Goal: Transaction & Acquisition: Purchase product/service

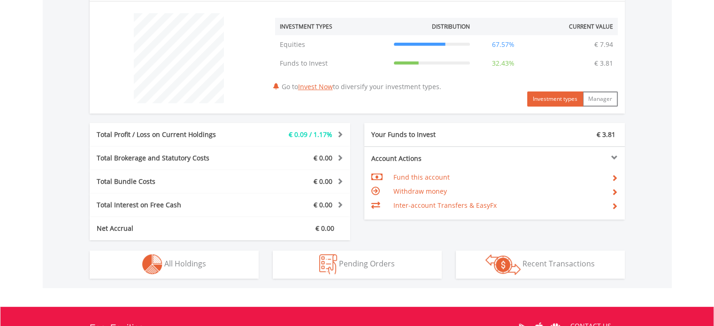
scroll to position [422, 0]
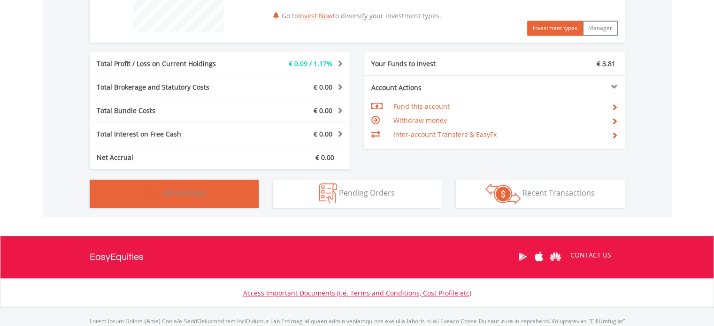
click at [167, 185] on button "Holdings All Holdings" at bounding box center [174, 194] width 169 height 28
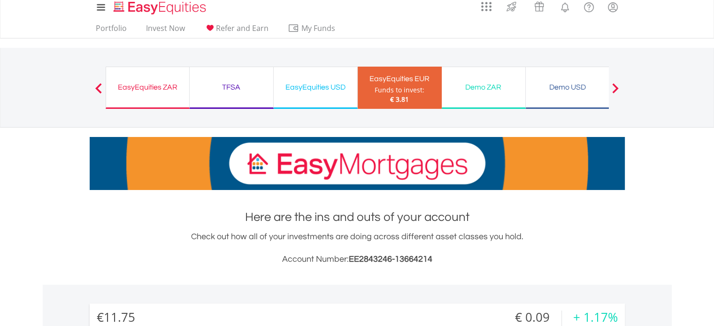
scroll to position [0, 0]
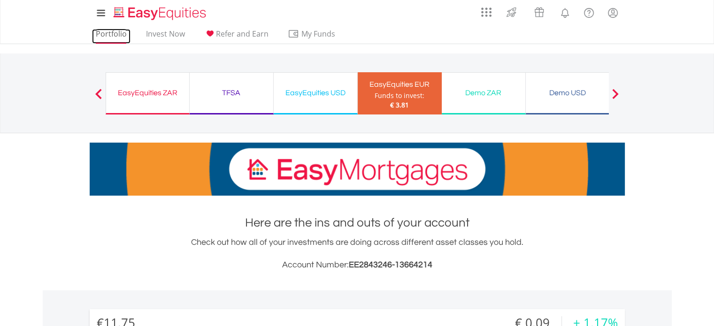
drag, startPoint x: 114, startPoint y: 35, endPoint x: 120, endPoint y: 32, distance: 7.2
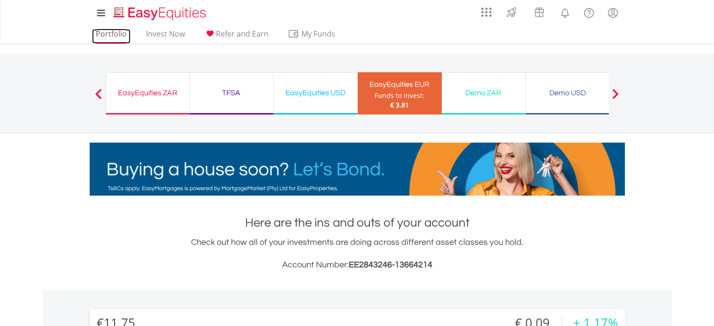
click at [115, 35] on link "Portfolio" at bounding box center [111, 36] width 38 height 15
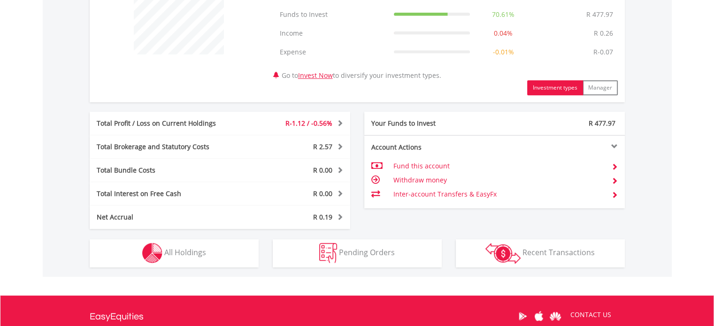
scroll to position [504, 0]
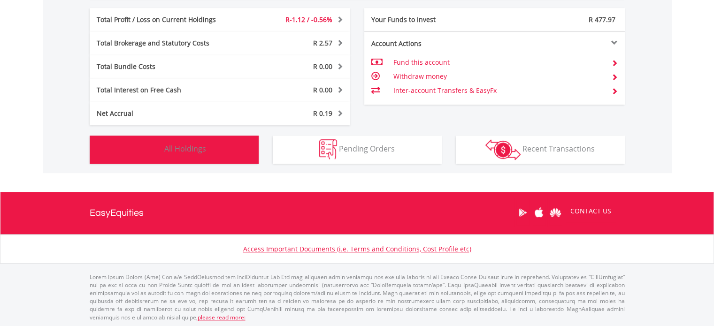
click at [170, 146] on span "All Holdings" at bounding box center [185, 149] width 42 height 10
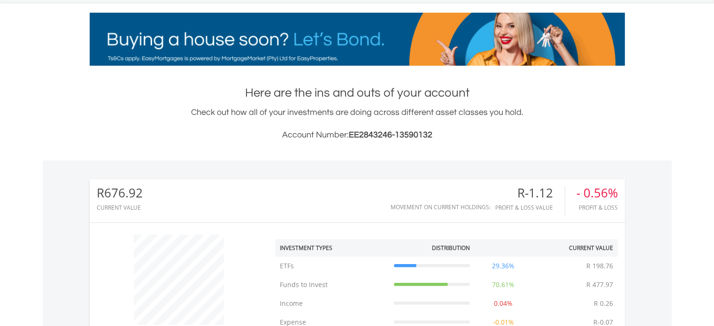
scroll to position [0, 0]
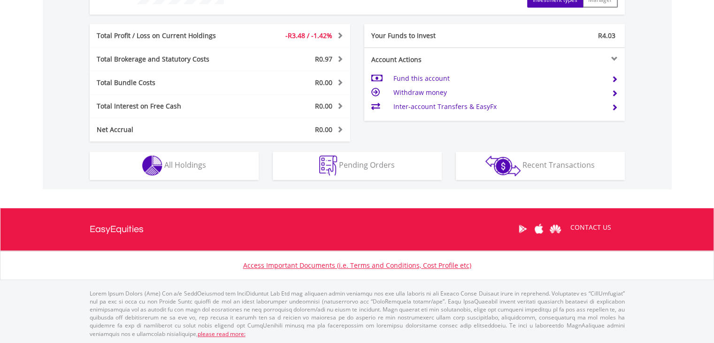
scroll to position [90, 178]
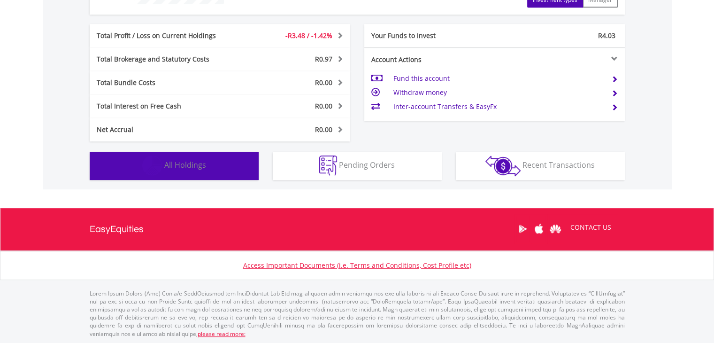
click at [190, 162] on span "All Holdings" at bounding box center [185, 165] width 42 height 10
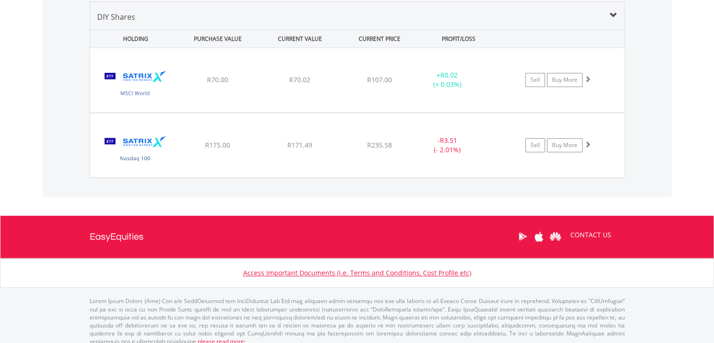
scroll to position [664, 0]
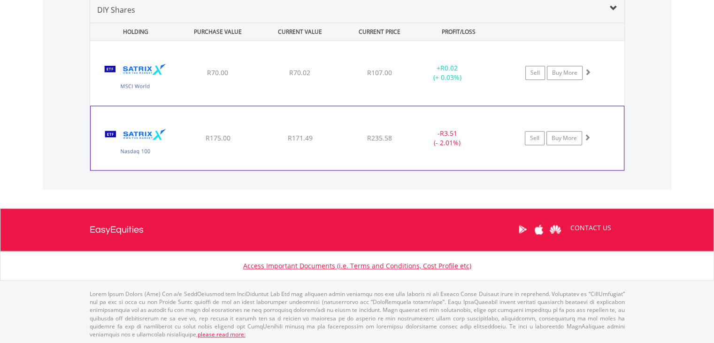
click at [595, 80] on div "Sell Buy More" at bounding box center [562, 73] width 123 height 14
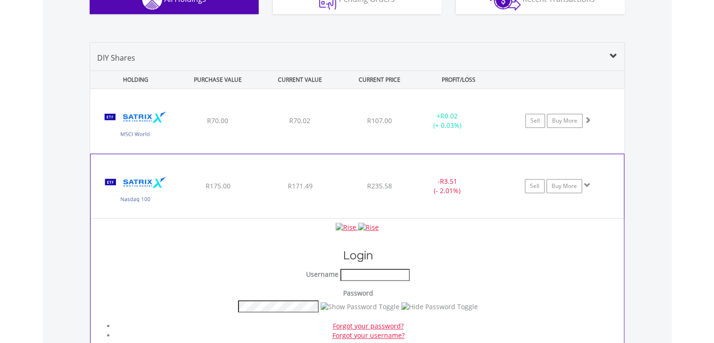
scroll to position [704, 0]
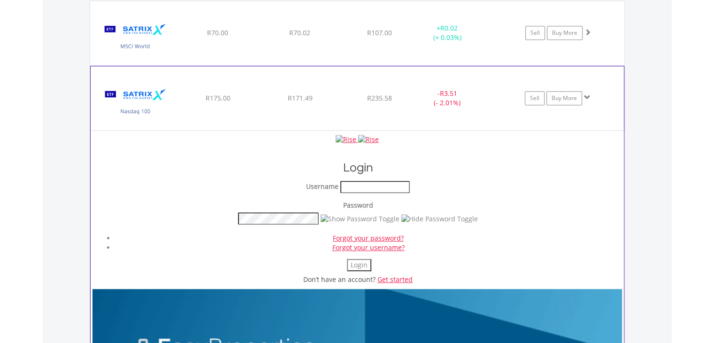
click at [530, 215] on div at bounding box center [358, 218] width 528 height 12
click at [590, 40] on div "Sell Buy More" at bounding box center [562, 33] width 123 height 14
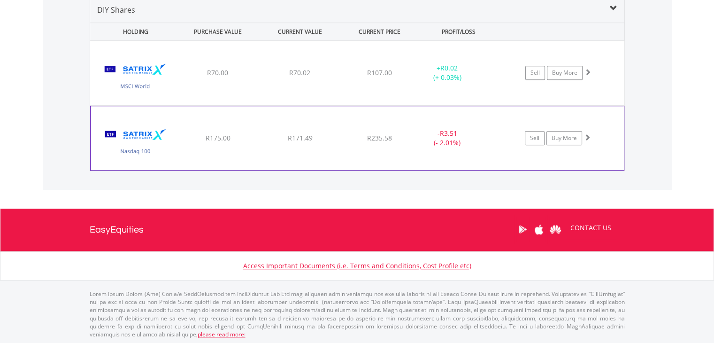
click at [135, 130] on img at bounding box center [135, 143] width 81 height 50
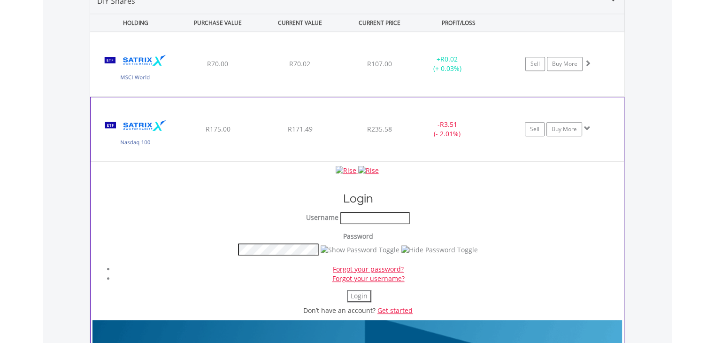
scroll to position [672, 0]
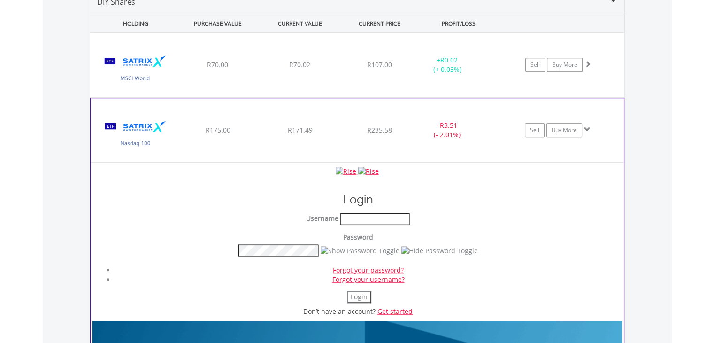
click at [588, 126] on span at bounding box center [587, 129] width 7 height 7
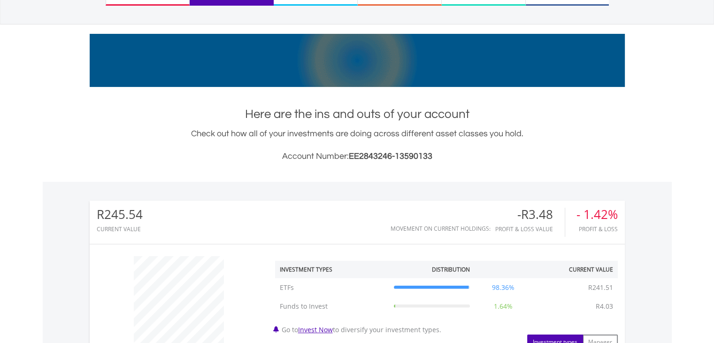
scroll to position [0, 0]
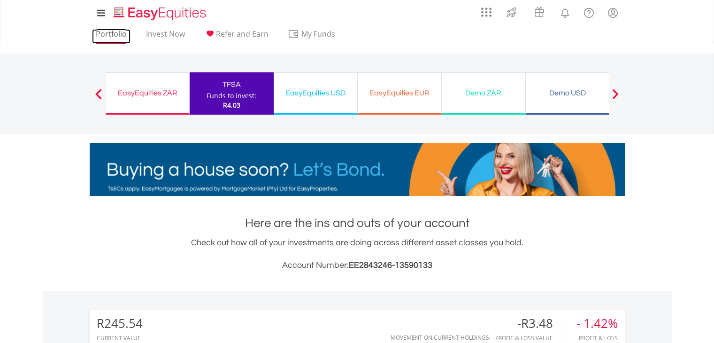
click at [108, 33] on link "Portfolio" at bounding box center [111, 36] width 38 height 15
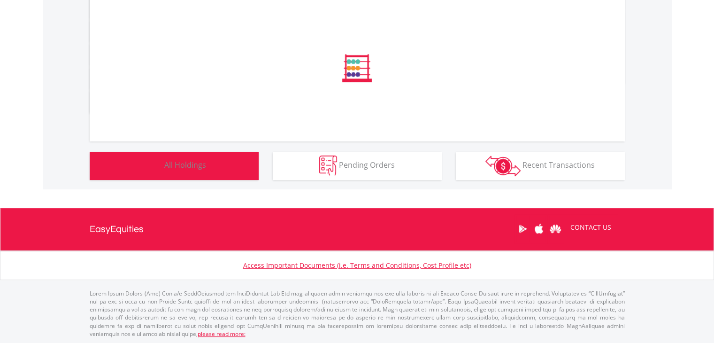
click at [174, 158] on button "Holdings All Holdings" at bounding box center [174, 166] width 169 height 28
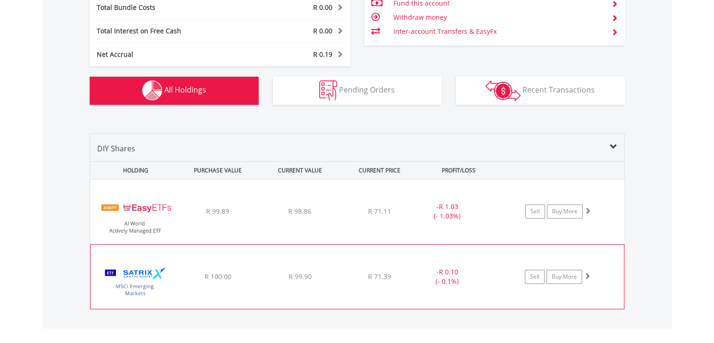
scroll to position [695, 0]
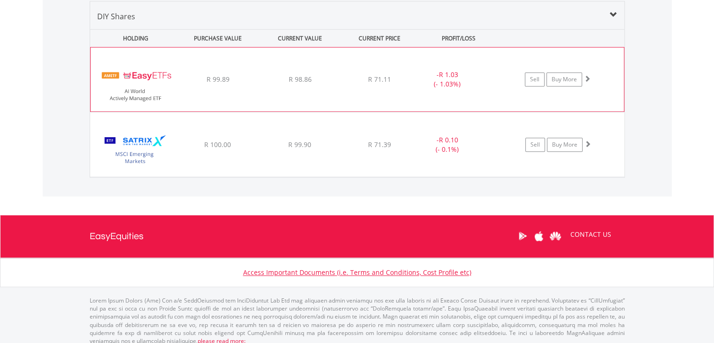
click at [433, 86] on div "- R 1.03 (- 1.03%)" at bounding box center [447, 79] width 70 height 19
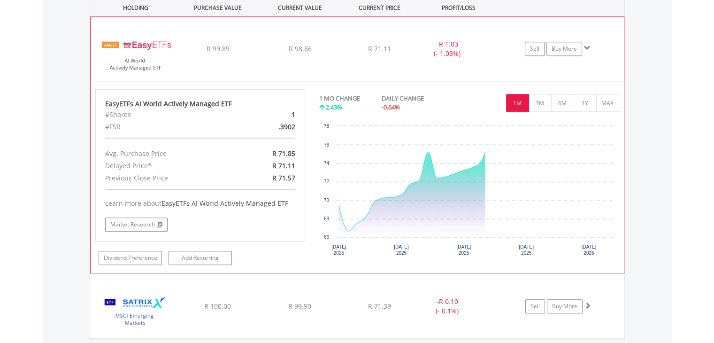
scroll to position [742, 0]
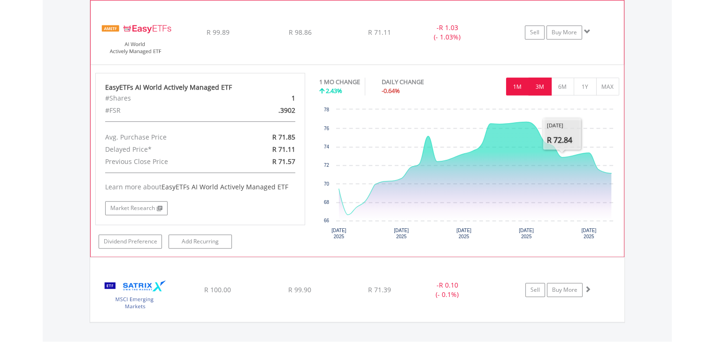
click at [539, 85] on button "3M" at bounding box center [540, 86] width 23 height 18
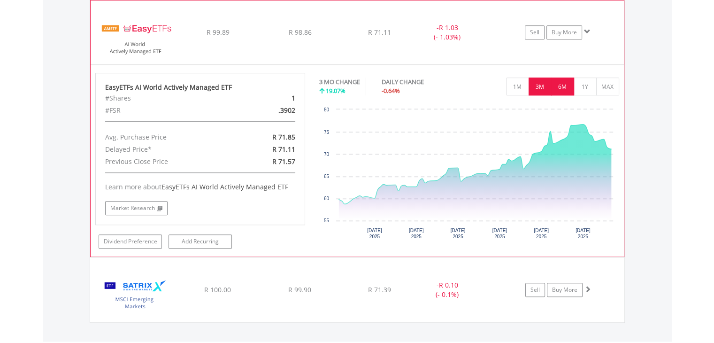
click at [553, 85] on button "6M" at bounding box center [562, 86] width 23 height 18
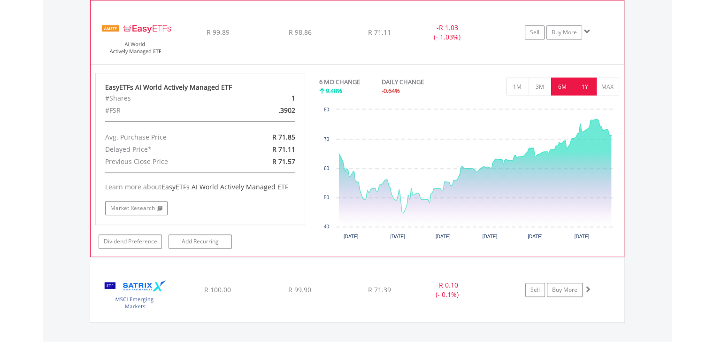
click at [588, 84] on button "1Y" at bounding box center [585, 86] width 23 height 18
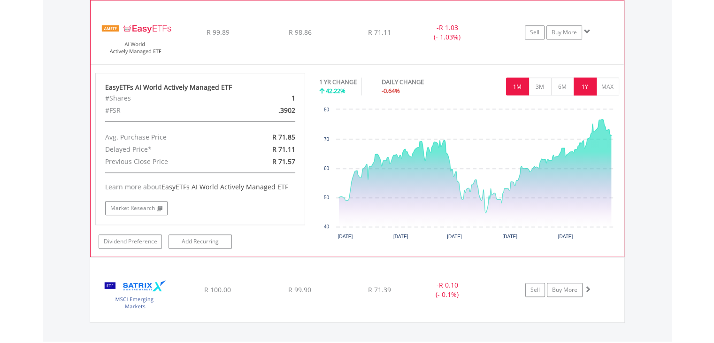
click at [514, 86] on button "1M" at bounding box center [517, 86] width 23 height 18
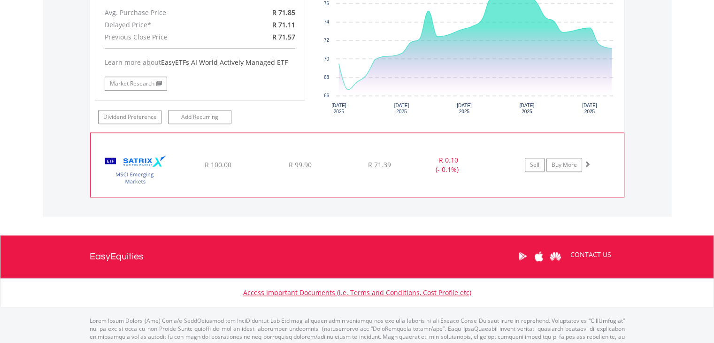
scroll to position [883, 0]
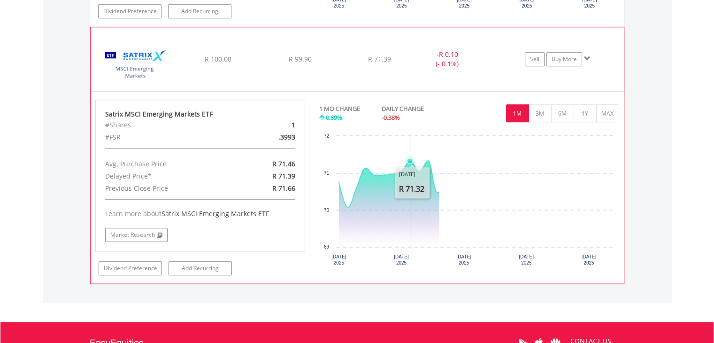
scroll to position [977, 0]
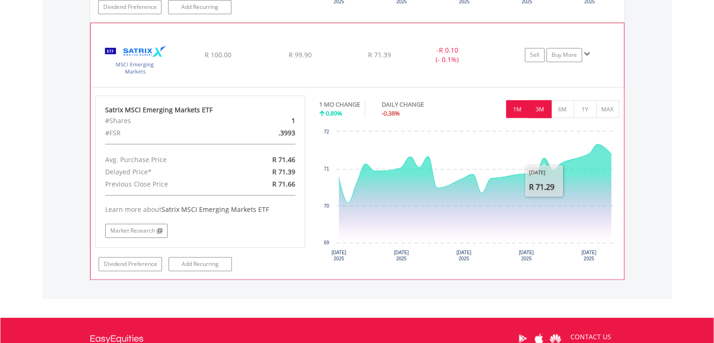
click at [539, 107] on button "3M" at bounding box center [540, 109] width 23 height 18
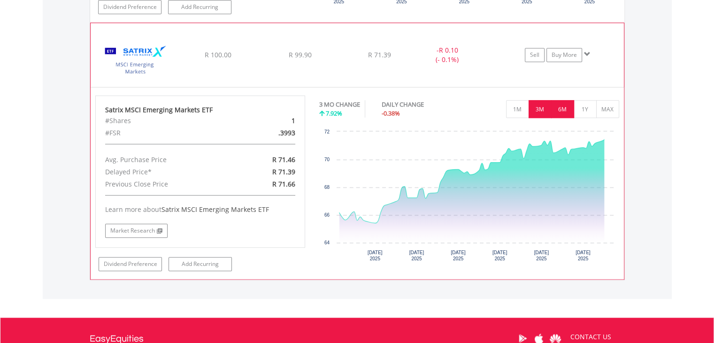
click at [563, 107] on button "6M" at bounding box center [562, 109] width 23 height 18
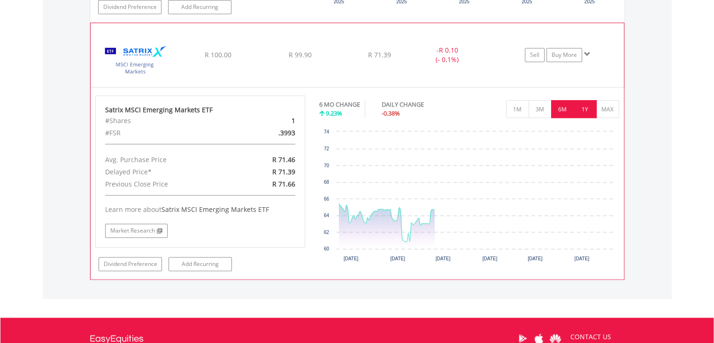
click at [577, 107] on button "1Y" at bounding box center [585, 109] width 23 height 18
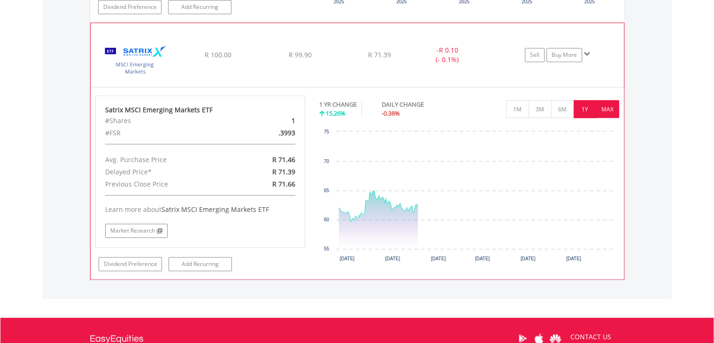
click at [602, 107] on button "MAX" at bounding box center [607, 109] width 23 height 18
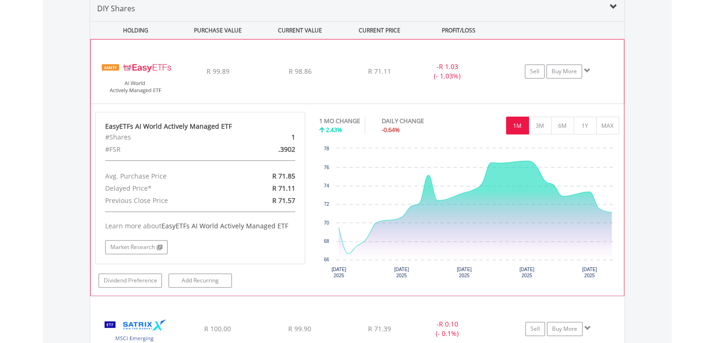
scroll to position [704, 0]
click at [584, 67] on span at bounding box center [587, 69] width 7 height 7
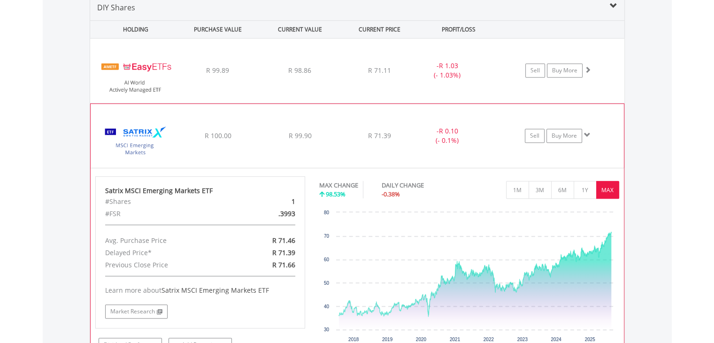
click at [586, 132] on span at bounding box center [587, 134] width 7 height 7
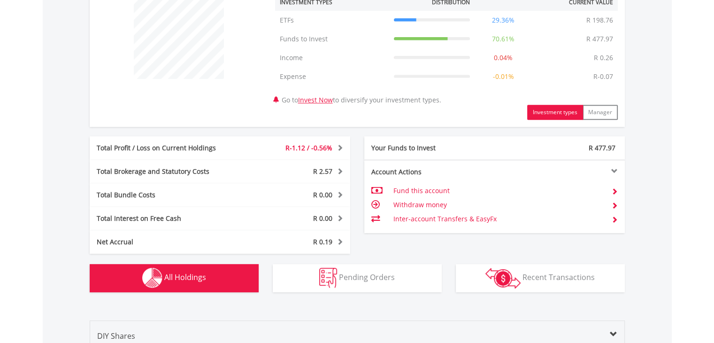
scroll to position [326, 0]
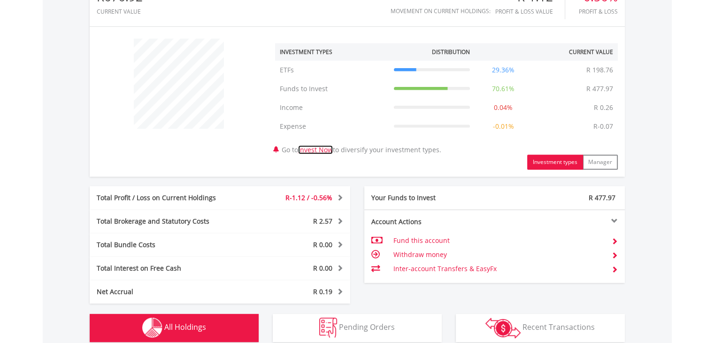
click at [324, 150] on link "Invest Now" at bounding box center [315, 149] width 35 height 9
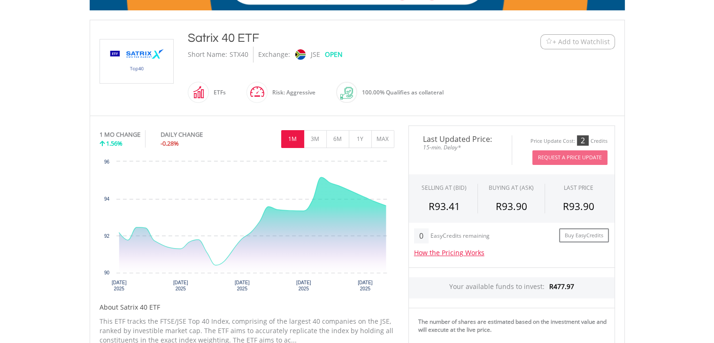
scroll to position [188, 0]
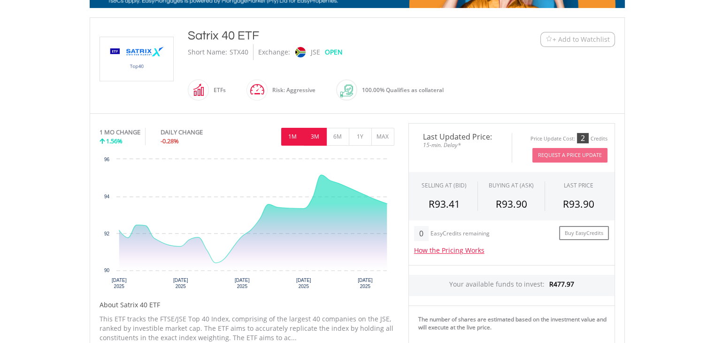
click at [316, 133] on button "3M" at bounding box center [315, 137] width 23 height 18
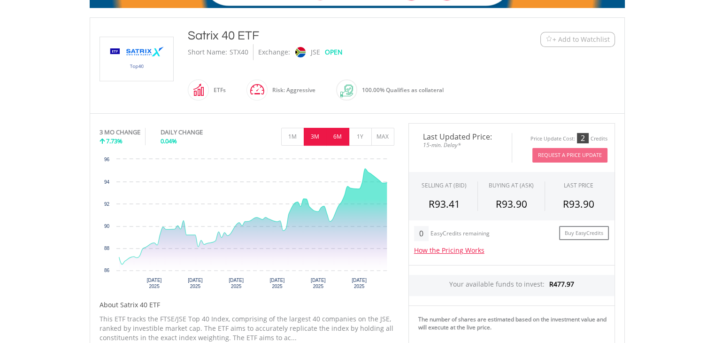
click at [346, 134] on button "6M" at bounding box center [337, 137] width 23 height 18
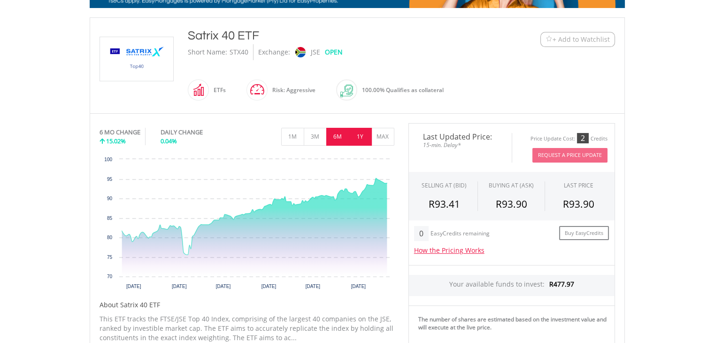
click at [359, 134] on button "1Y" at bounding box center [360, 137] width 23 height 18
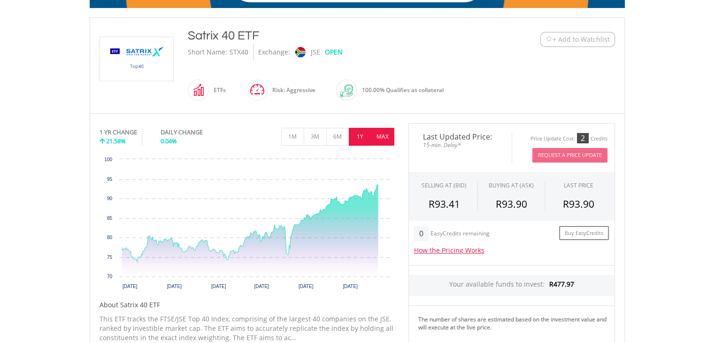
click at [377, 134] on button "MAX" at bounding box center [382, 137] width 23 height 18
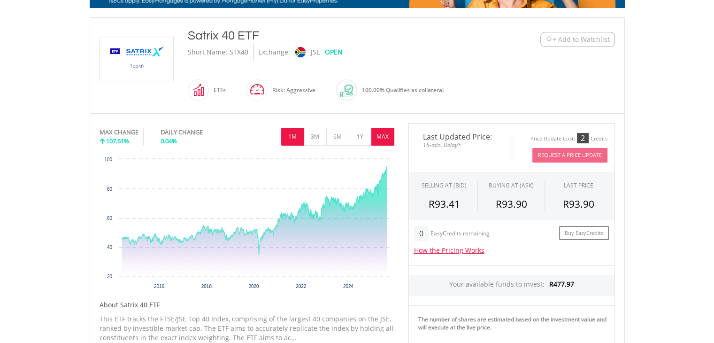
click at [293, 134] on button "1M" at bounding box center [292, 137] width 23 height 18
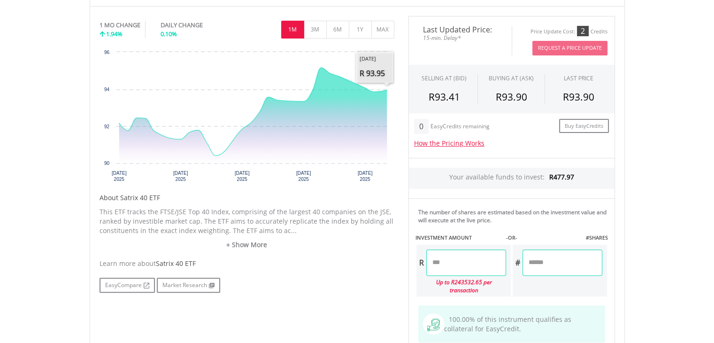
scroll to position [329, 0]
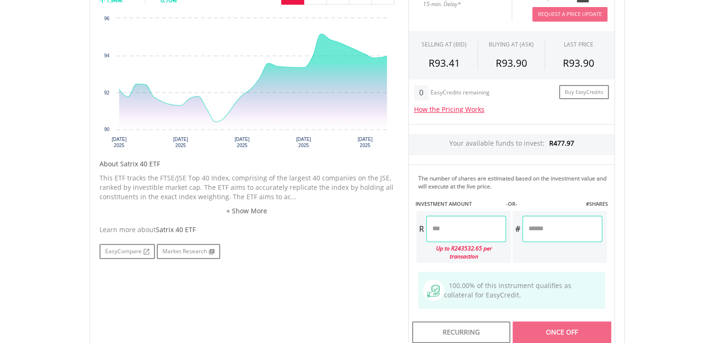
click at [462, 228] on input "number" at bounding box center [466, 228] width 80 height 26
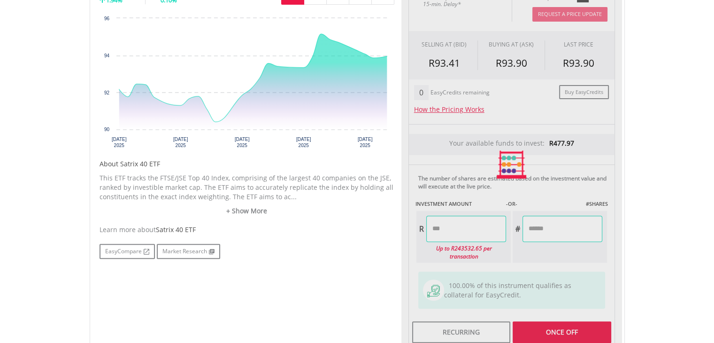
type input "*****"
type input "******"
click at [578, 322] on div "Last Updated Price: 15-min. Delay* Price Update Cost: 2 Credits Request A Price…" at bounding box center [511, 164] width 221 height 365
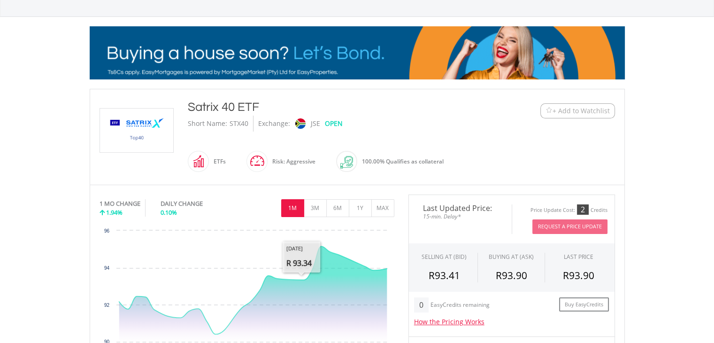
scroll to position [0, 0]
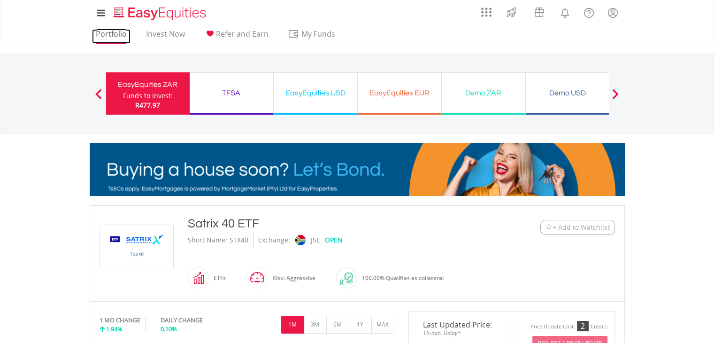
click at [114, 36] on link "Portfolio" at bounding box center [111, 36] width 38 height 15
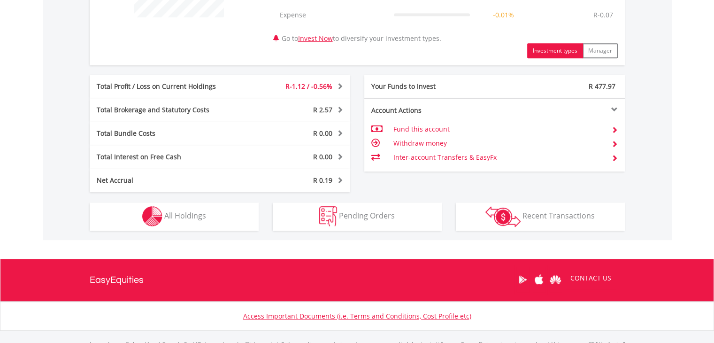
scroll to position [376, 0]
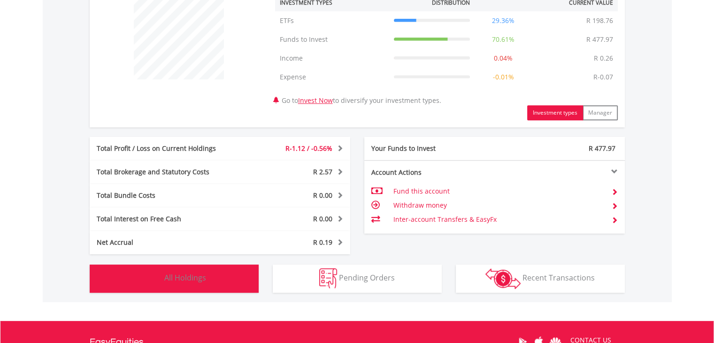
click at [201, 277] on span "All Holdings" at bounding box center [185, 277] width 42 height 10
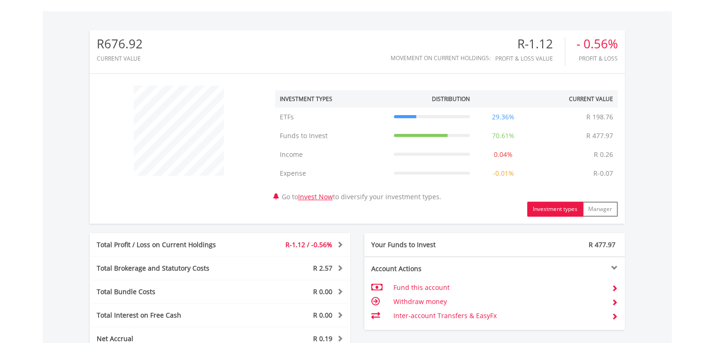
scroll to position [320, 0]
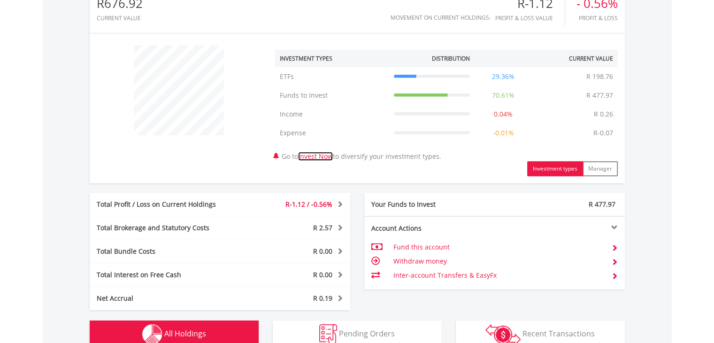
click at [320, 153] on link "Invest Now" at bounding box center [315, 156] width 35 height 9
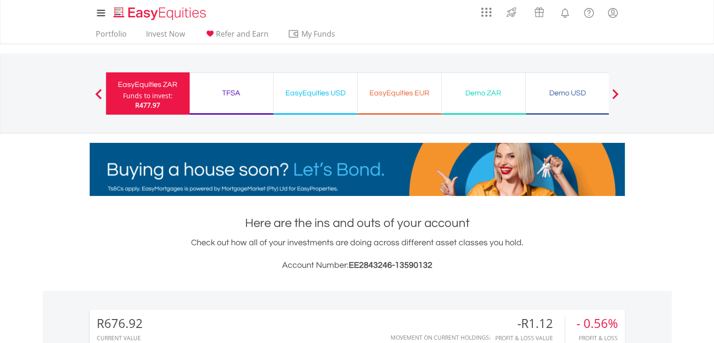
scroll to position [90, 178]
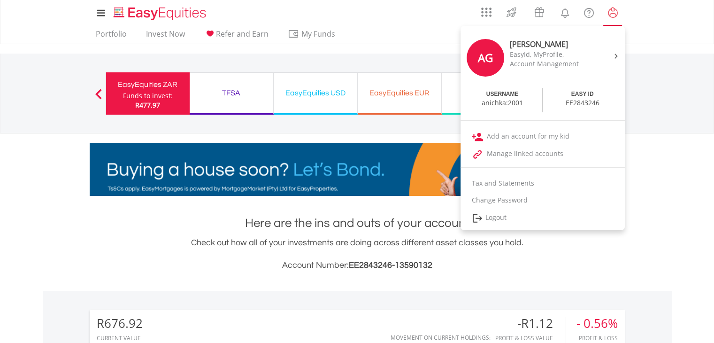
click at [611, 13] on lord-icon "My Profile" at bounding box center [613, 13] width 12 height 12
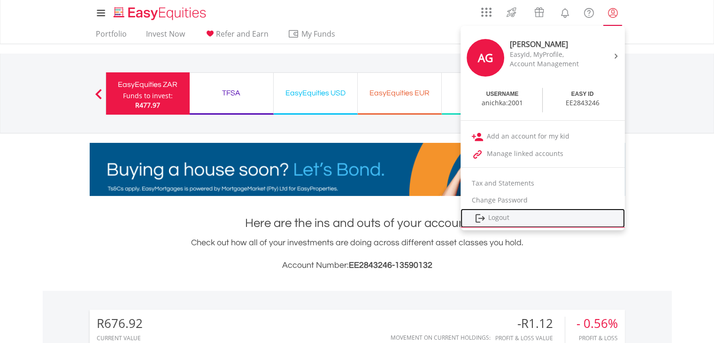
click at [501, 217] on link "Logout" at bounding box center [543, 217] width 164 height 19
